Goal: Find contact information: Find contact information

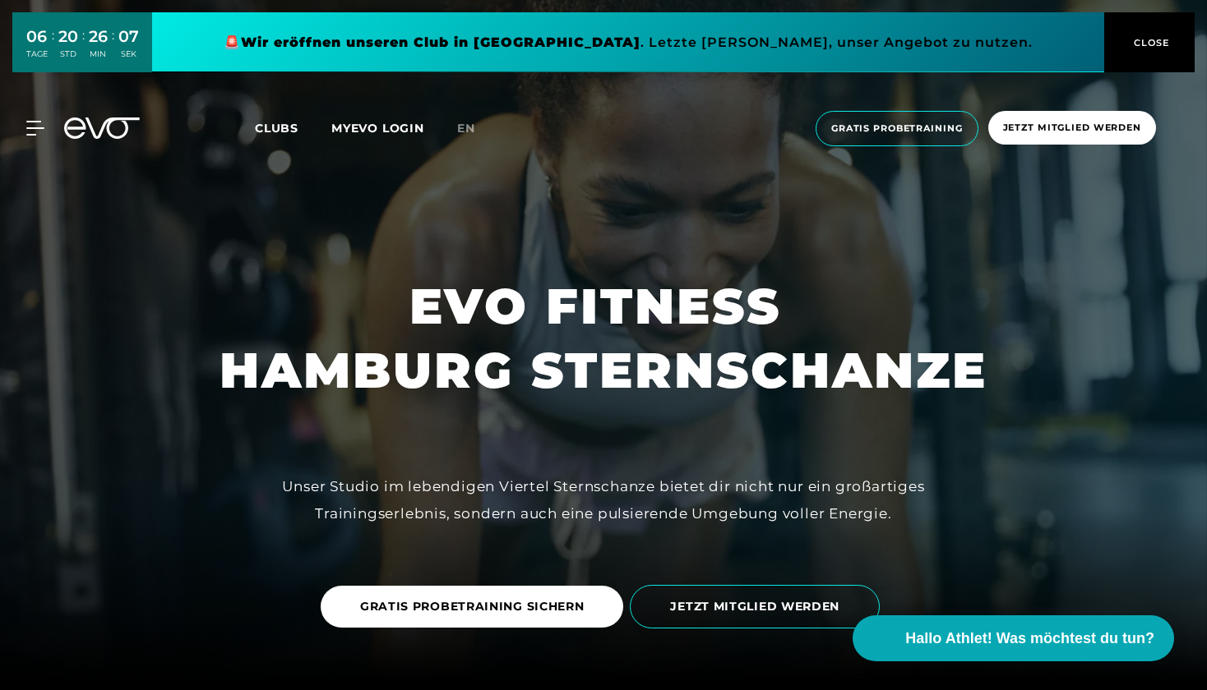
click at [34, 119] on div "MyEVO Login Über EVO Mitgliedschaften Probetraining TAGESPASS EVO Studios [GEOG…" at bounding box center [603, 129] width 1200 height 62
click at [32, 126] on icon at bounding box center [38, 128] width 24 height 15
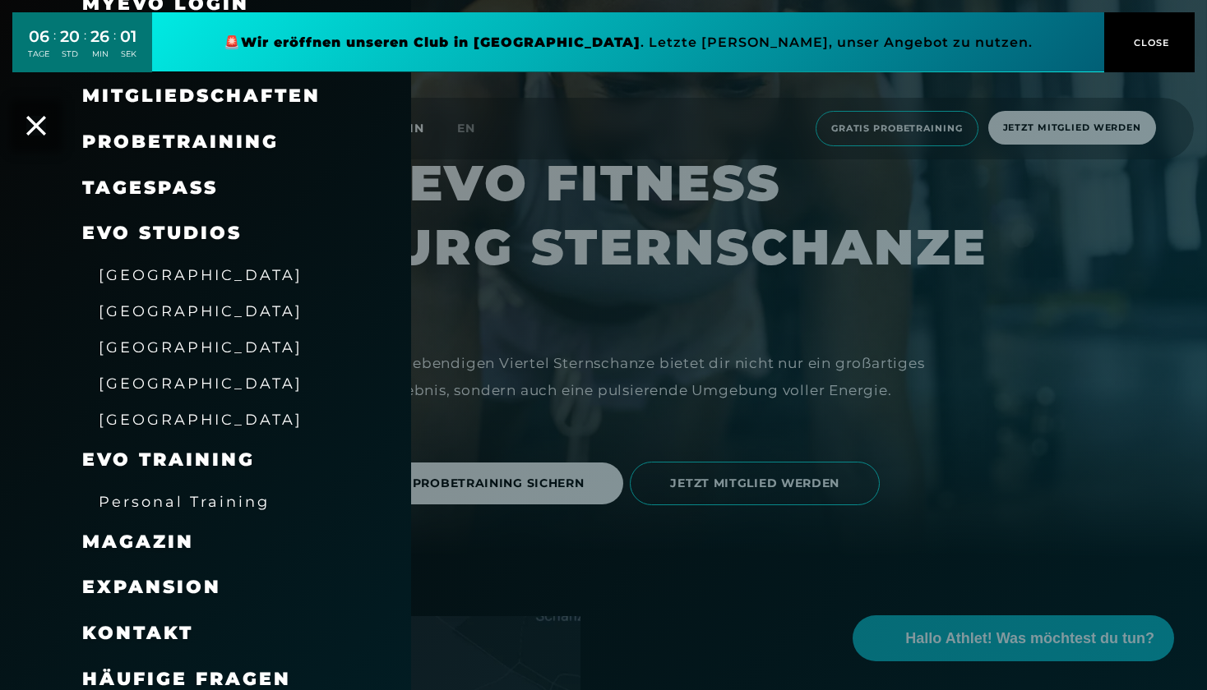
scroll to position [142, 0]
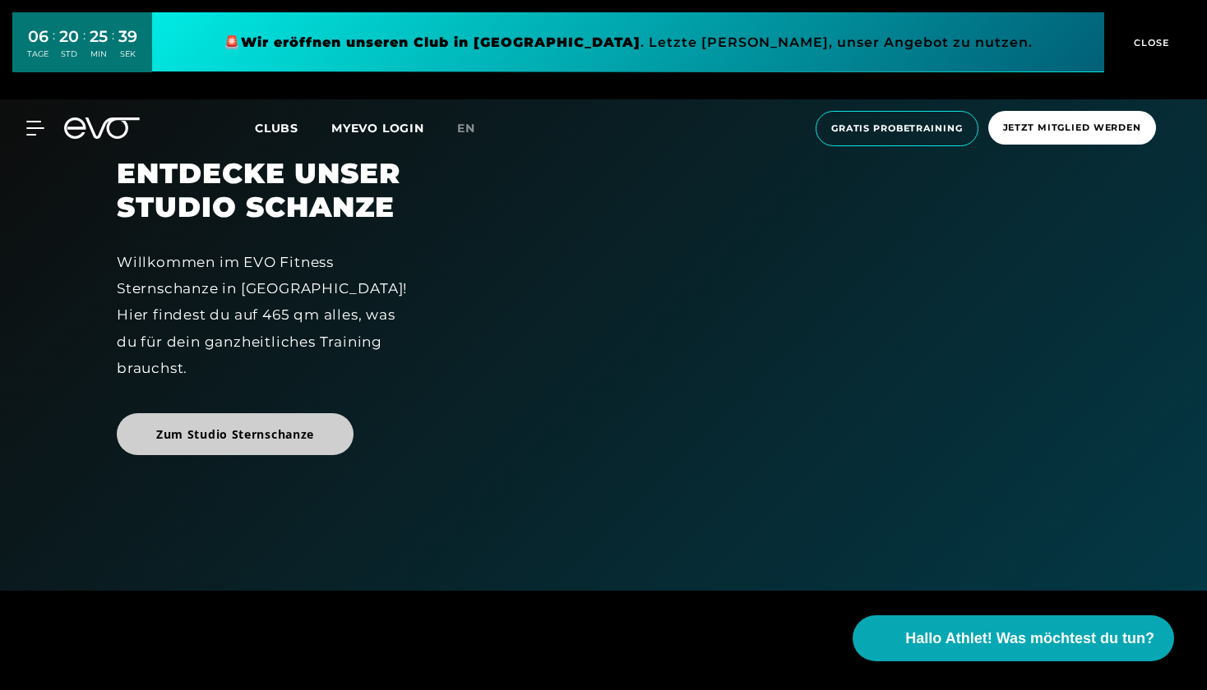
click at [231, 426] on span "Zum Studio Sternschanze" at bounding box center [235, 434] width 158 height 17
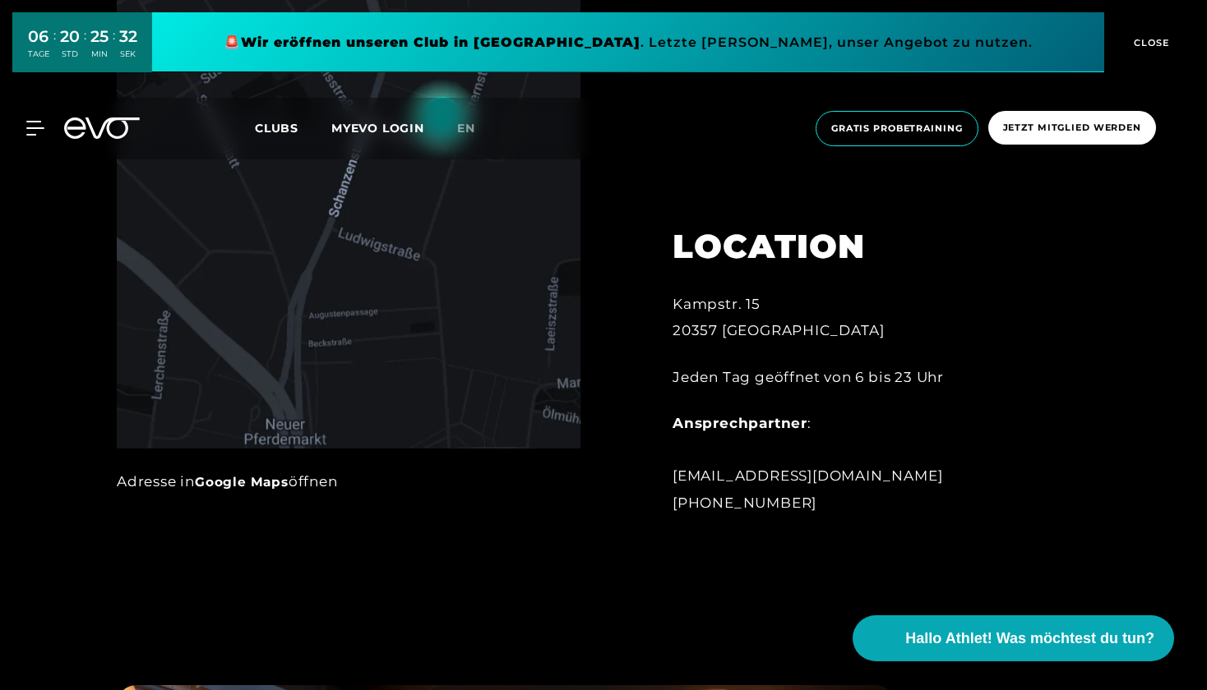
scroll to position [963, 0]
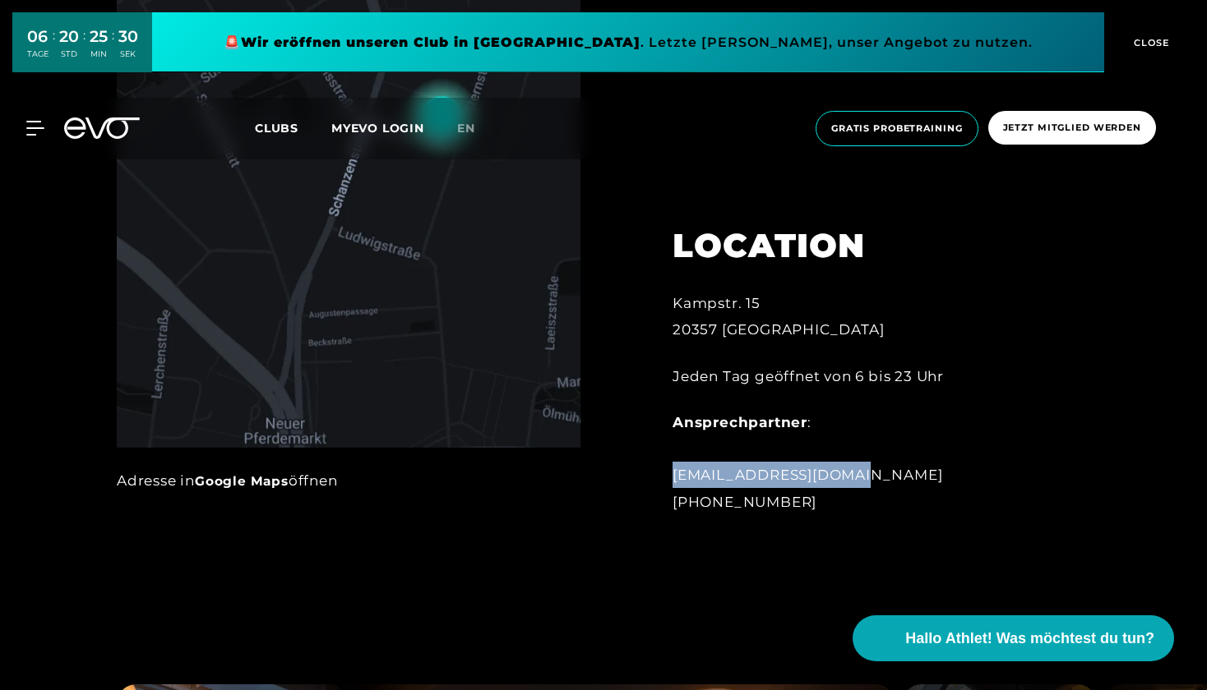
drag, startPoint x: 852, startPoint y: 476, endPoint x: 667, endPoint y: 473, distance: 184.2
click at [667, 473] on div "LOCATION Kampstr. 15 20357 Hamburg Jeden Tag geöffnet von 6 bis 23 Uhr Ansprech…" at bounding box center [853, 360] width 408 height 350
copy div "[EMAIL_ADDRESS][DOMAIN_NAME]"
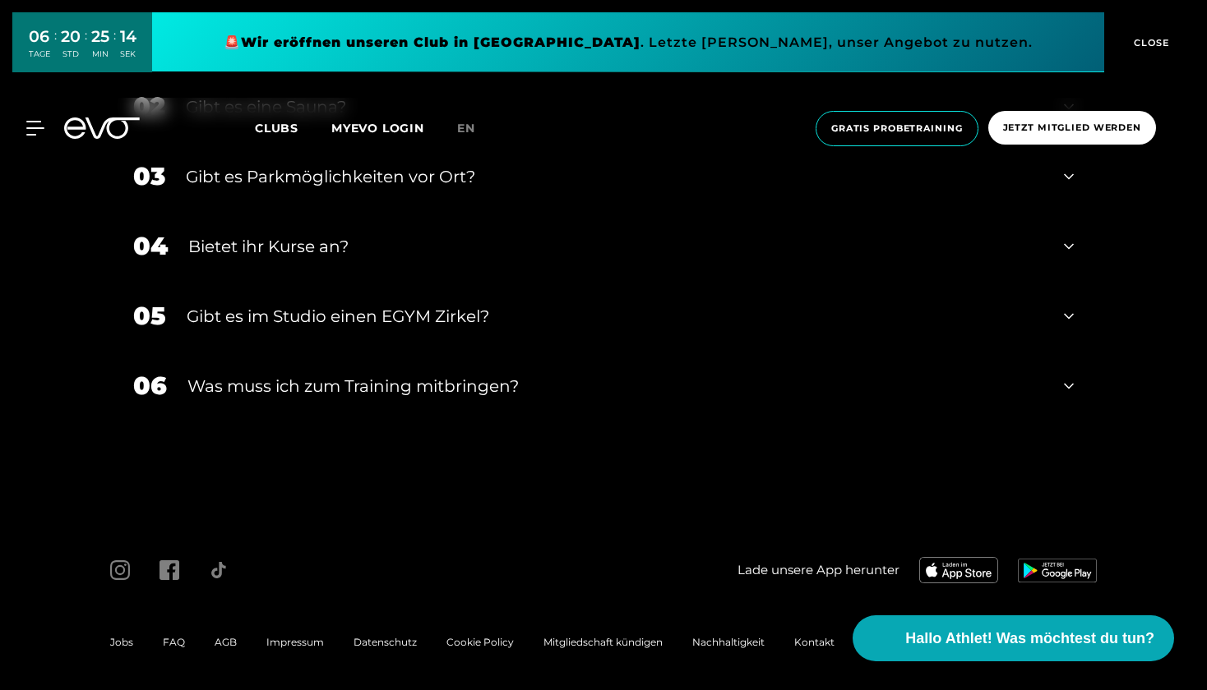
scroll to position [5693, 0]
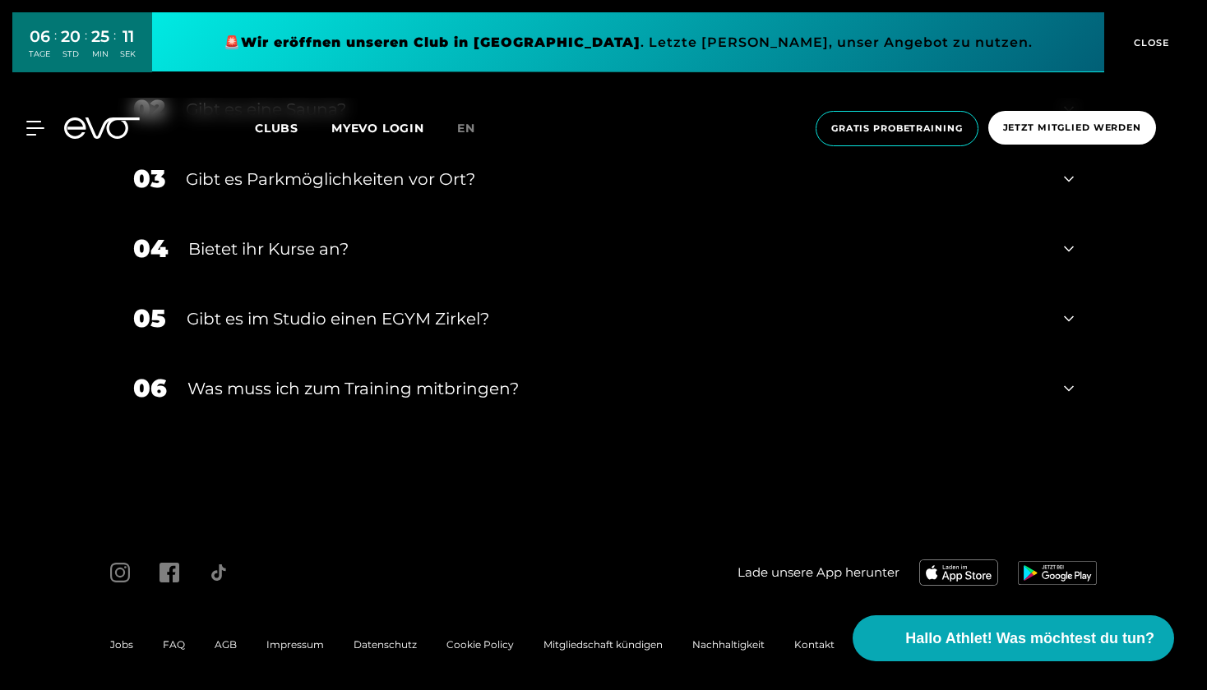
click at [806, 639] on span "Kontakt" at bounding box center [814, 645] width 40 height 12
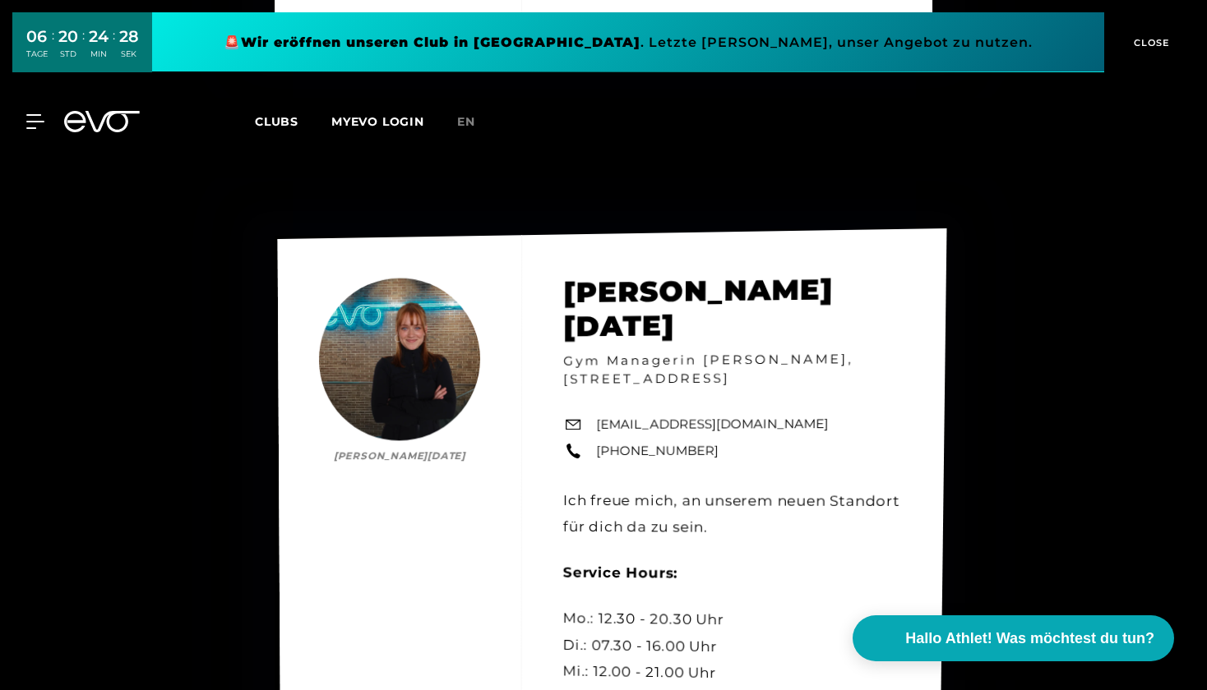
scroll to position [7446, 0]
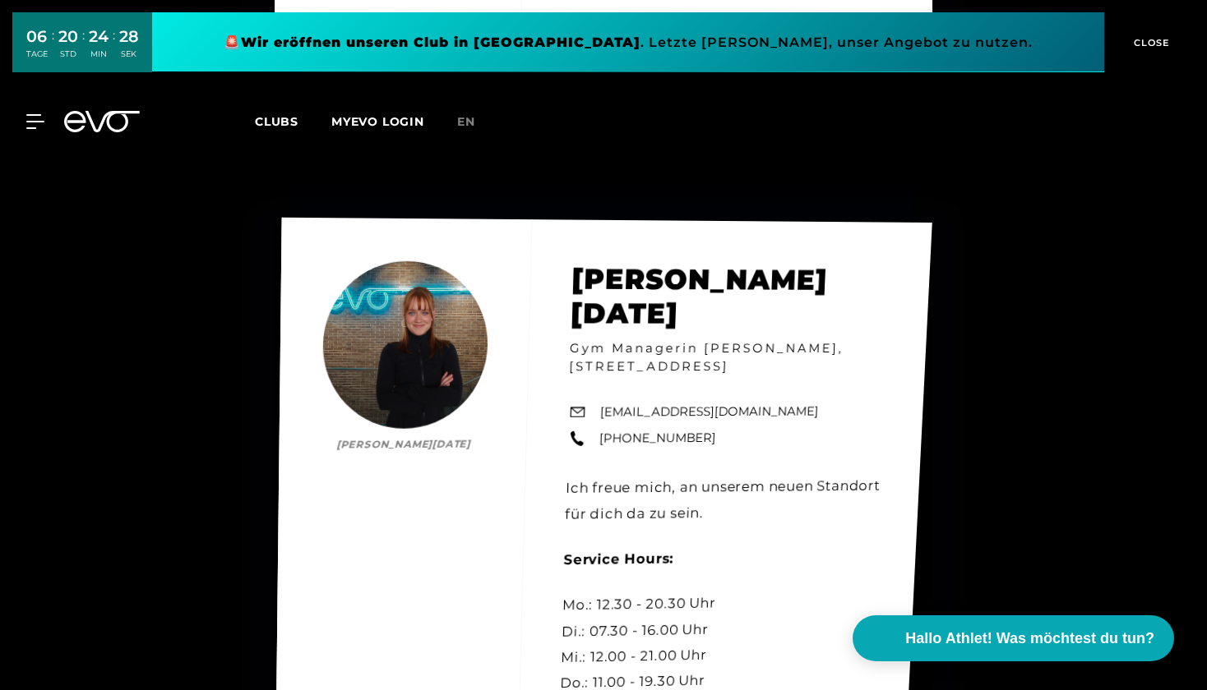
click at [379, 310] on div "[PERSON_NAME][DATE] [PERSON_NAME][DATE] Gym Managerin [PERSON_NAME], [STREET_AD…" at bounding box center [604, 535] width 658 height 635
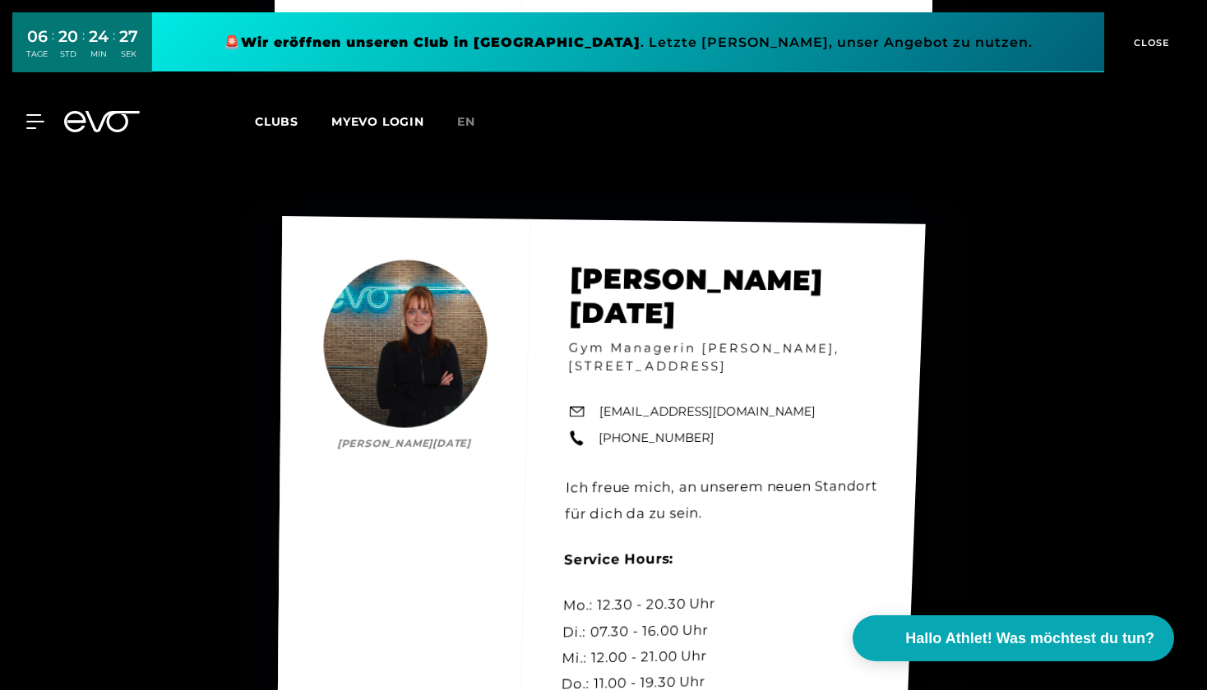
click at [398, 404] on div "[PERSON_NAME][DATE] [PERSON_NAME][DATE] Gym Managerin [PERSON_NAME], [STREET_AD…" at bounding box center [600, 536] width 649 height 640
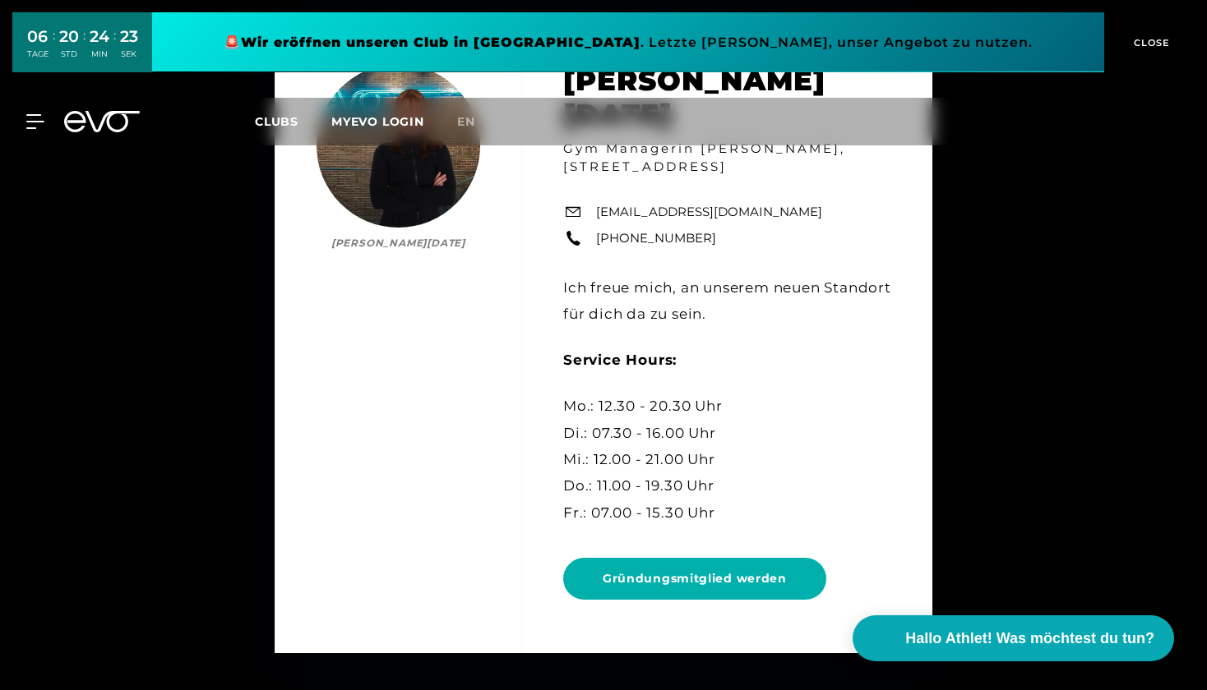
scroll to position [7505, 0]
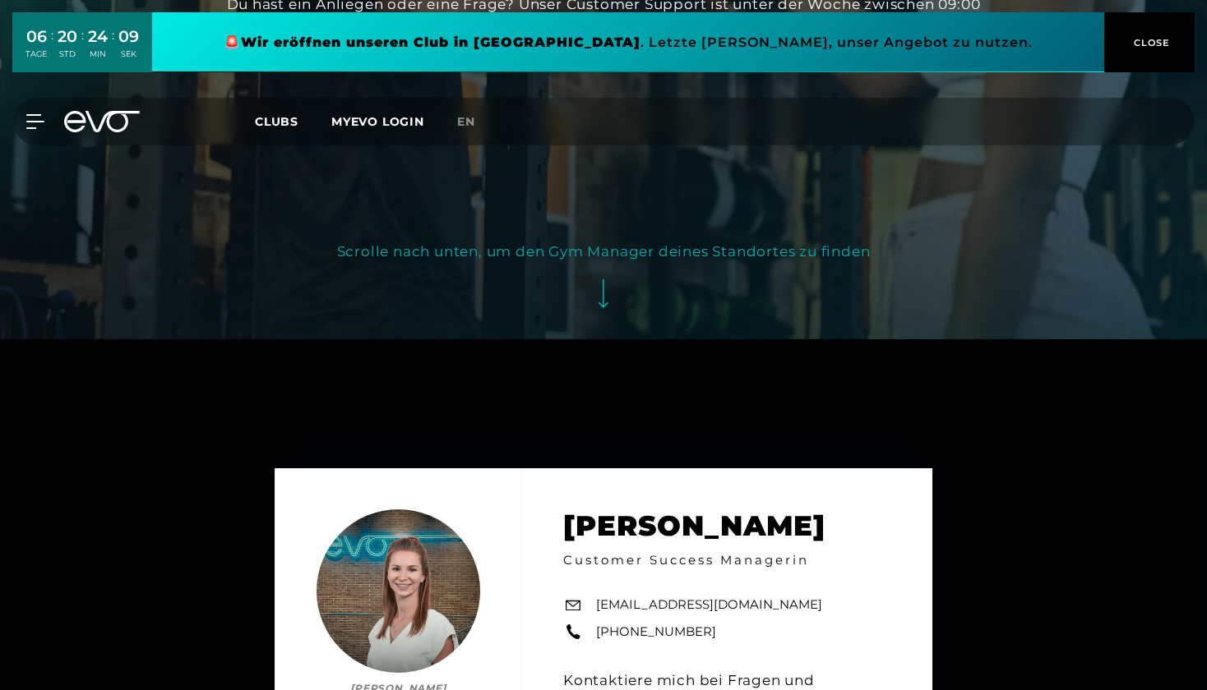
scroll to position [349, 0]
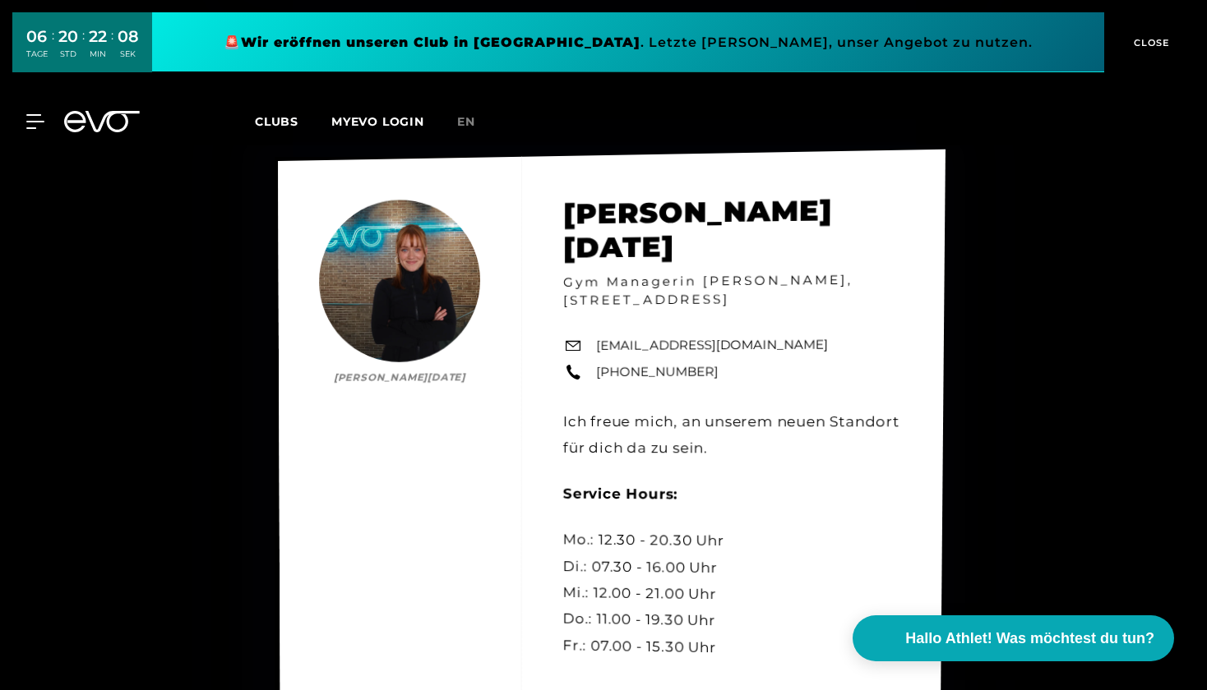
scroll to position [7514, 0]
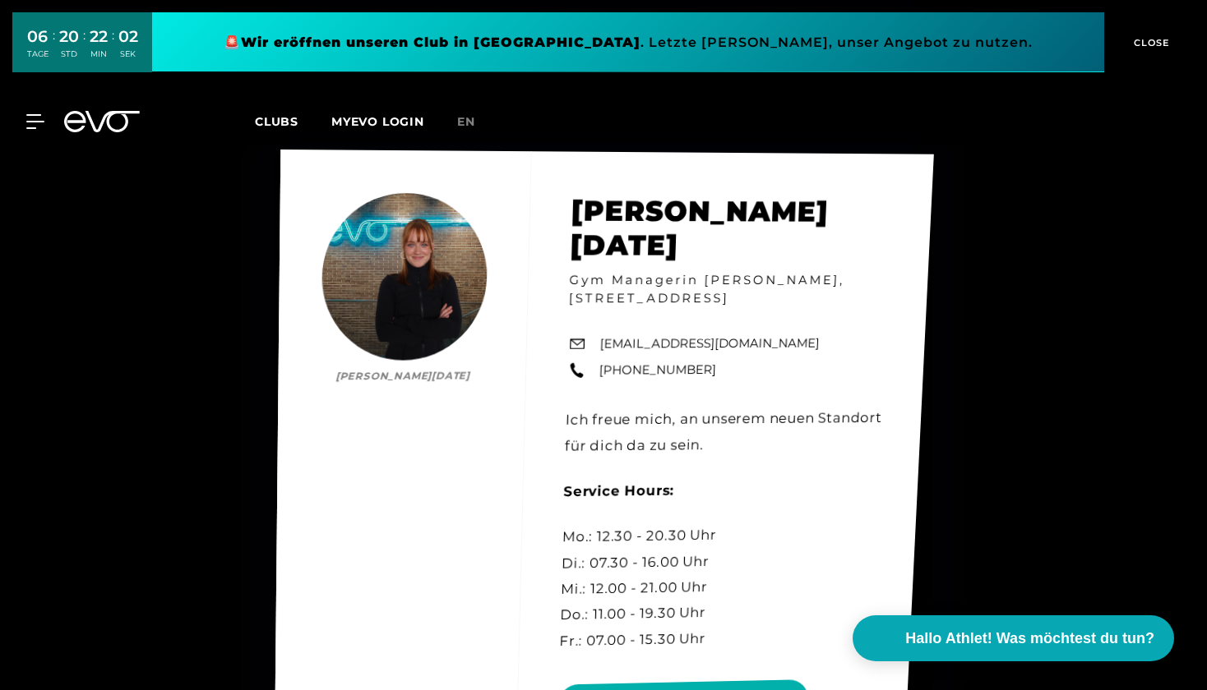
click at [447, 278] on div "[PERSON_NAME][DATE] [PERSON_NAME][DATE] Gym Managerin [PERSON_NAME], [STREET_AD…" at bounding box center [604, 467] width 659 height 635
click at [450, 266] on div "[PERSON_NAME][DATE] [PERSON_NAME][DATE] Gym Managerin [PERSON_NAME], [STREET_AD…" at bounding box center [604, 467] width 661 height 634
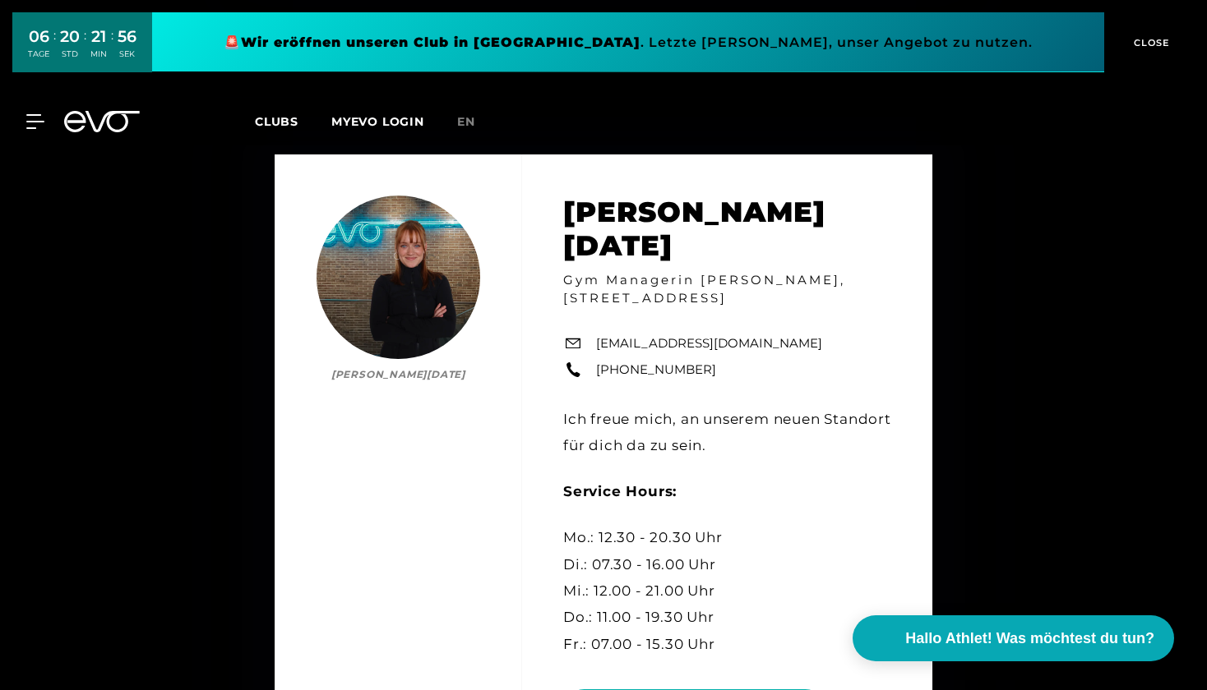
click at [39, 113] on div "MyEVO Login Über EVO Mitgliedschaften Probetraining TAGESPASS EVO Studios [GEOG…" at bounding box center [603, 122] width 1200 height 48
click at [25, 118] on div at bounding box center [25, 121] width 49 height 15
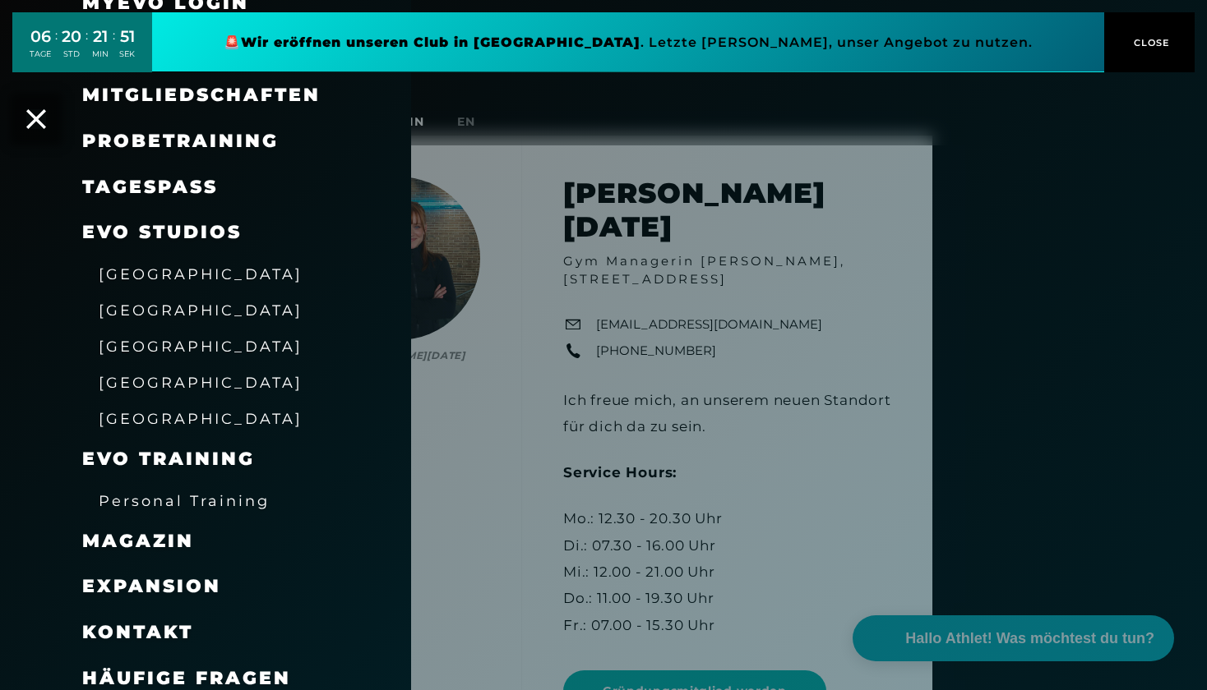
scroll to position [101, 0]
